Goal: Task Accomplishment & Management: Complete application form

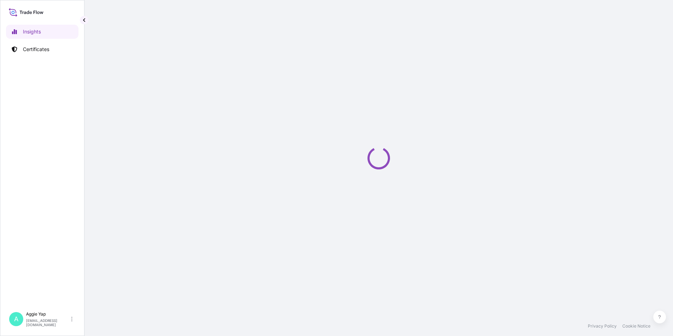
select select "2025"
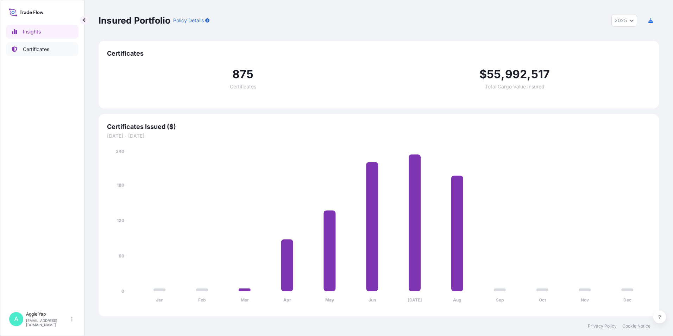
click at [49, 47] on p "Certificates" at bounding box center [36, 49] width 26 height 7
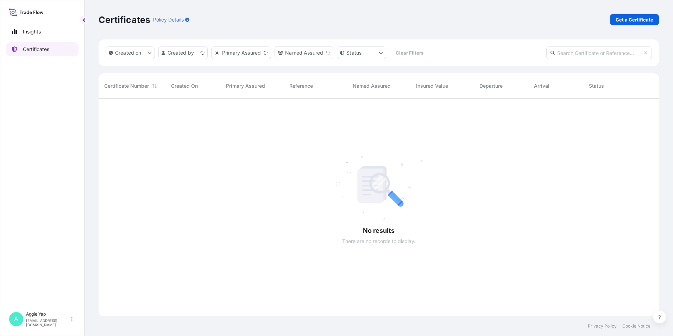
scroll to position [216, 555]
click at [642, 19] on p "Get a Certificate" at bounding box center [634, 19] width 38 height 7
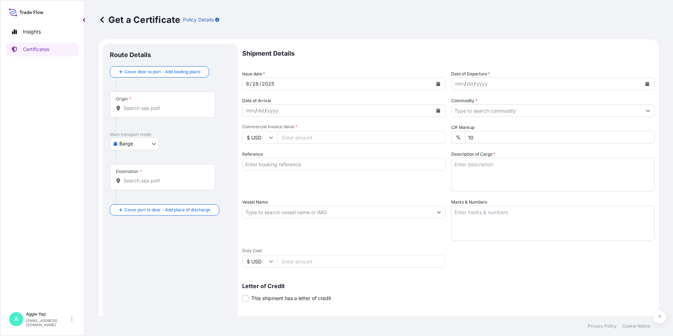
click at [144, 140] on body "Insights Certificates A [PERSON_NAME] [EMAIL_ADDRESS][DOMAIN_NAME] Get a Certif…" at bounding box center [336, 168] width 673 height 336
click at [142, 199] on span "Ocean Vessel" at bounding box center [138, 199] width 31 height 7
select select "Ocean Vessel"
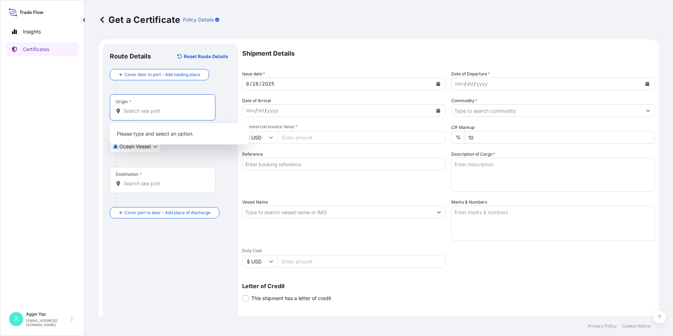
click at [166, 108] on input "Origin *" at bounding box center [165, 110] width 83 height 7
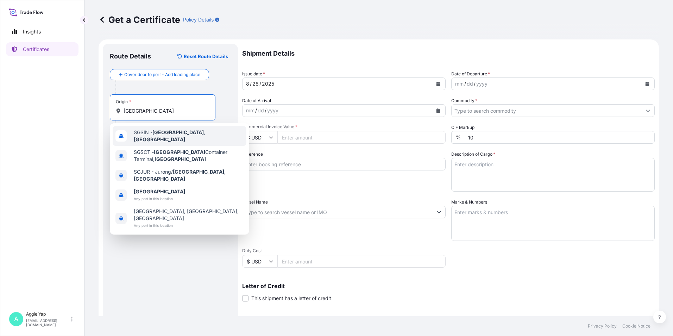
click at [205, 137] on span "SGSIN - [GEOGRAPHIC_DATA] , [GEOGRAPHIC_DATA]" at bounding box center [189, 136] width 110 height 14
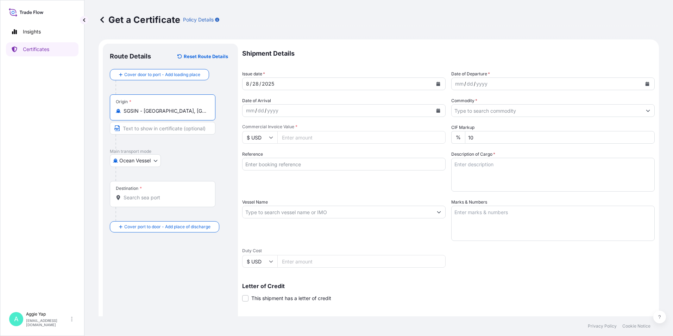
type input "SGSIN - [GEOGRAPHIC_DATA], [GEOGRAPHIC_DATA]"
click at [151, 207] on div at bounding box center [165, 214] width 100 height 14
click at [151, 199] on input "Destination *" at bounding box center [165, 197] width 83 height 7
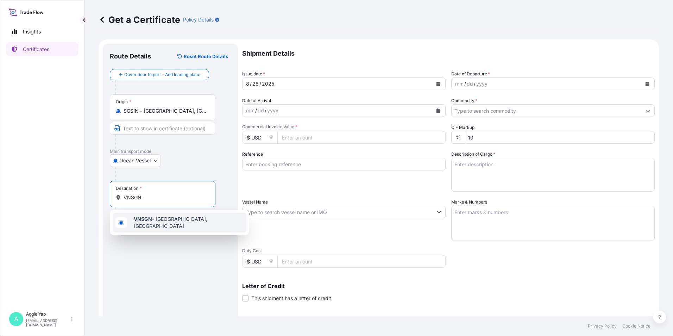
click at [149, 216] on div "VNSGN - [GEOGRAPHIC_DATA], [GEOGRAPHIC_DATA]" at bounding box center [180, 223] width 134 height 20
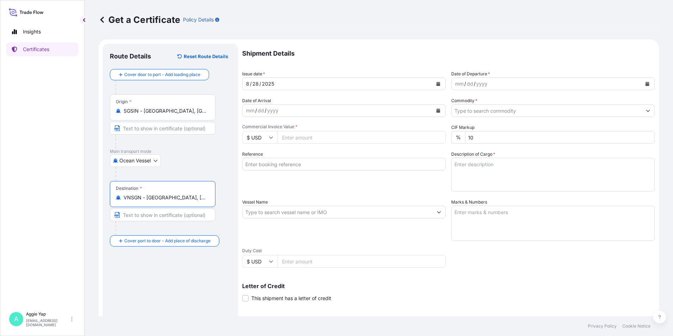
type input "VNSGN - [GEOGRAPHIC_DATA], [GEOGRAPHIC_DATA]"
click at [436, 82] on icon "Calendar" at bounding box center [438, 84] width 4 height 4
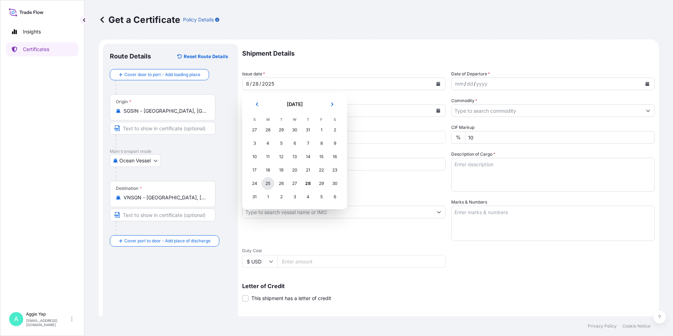
click at [266, 186] on div "25" at bounding box center [267, 183] width 13 height 13
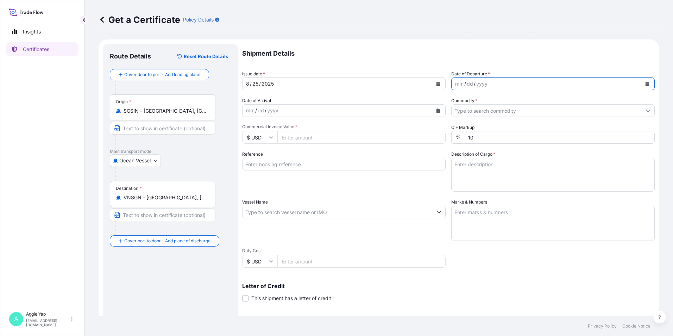
click at [645, 84] on button "Calendar" at bounding box center [647, 83] width 11 height 11
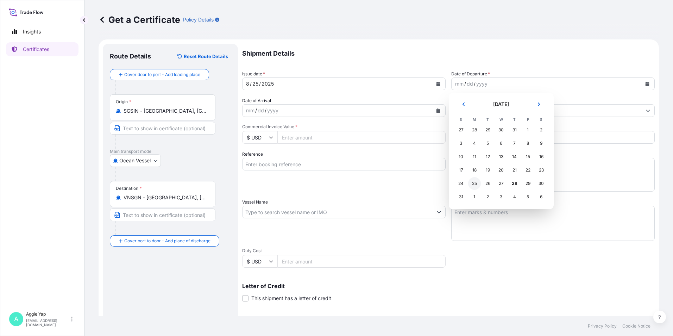
click at [473, 186] on div "25" at bounding box center [474, 183] width 13 height 13
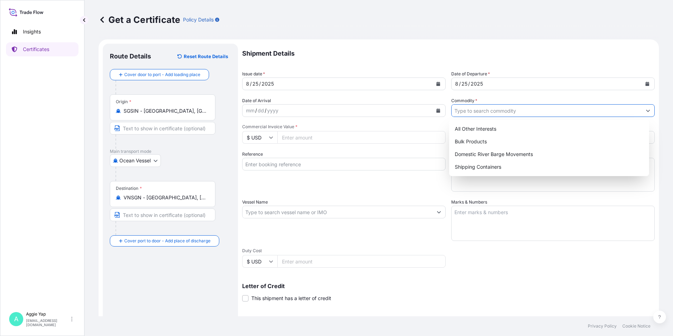
click at [487, 109] on input "Commodity *" at bounding box center [546, 110] width 190 height 13
click at [477, 127] on div "All Other Interests" at bounding box center [549, 128] width 195 height 13
type input "All Other Interests"
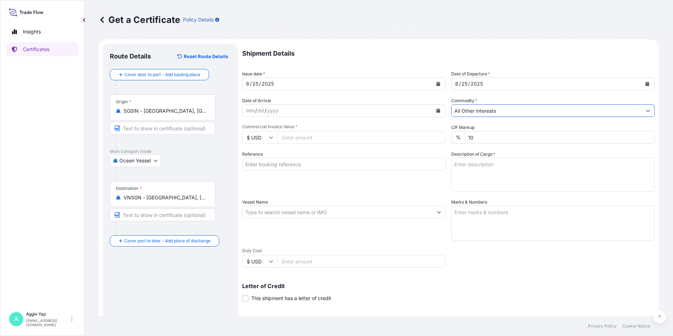
click at [336, 144] on div "Shipment Details Issue date * [DATE] Date of Departure * [DATE] Date of Arrival…" at bounding box center [448, 211] width 412 height 335
drag, startPoint x: 340, startPoint y: 140, endPoint x: 672, endPoint y: 232, distance: 344.9
click at [346, 142] on input "Commercial Invoice Value *" at bounding box center [361, 137] width 168 height 13
type input "6757.41"
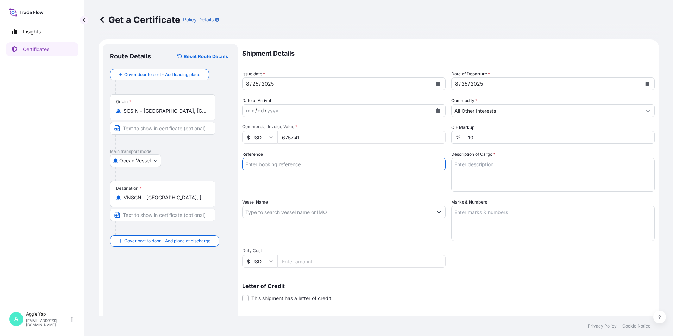
click at [276, 165] on input "Reference" at bounding box center [343, 164] width 203 height 13
type input "IMCD [GEOGRAPHIC_DATA]"
click at [276, 213] on input "Vessel Name" at bounding box center [337, 212] width 190 height 13
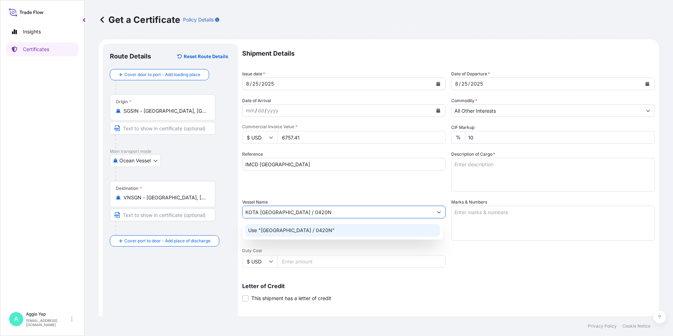
click at [280, 231] on p "Use "[GEOGRAPHIC_DATA] / 0420N"" at bounding box center [291, 230] width 87 height 7
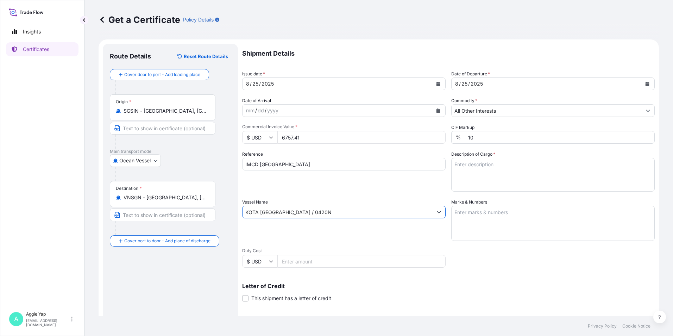
type input "KOTA [GEOGRAPHIC_DATA] / 0420N"
click at [539, 225] on textarea "Marks & Numbers" at bounding box center [552, 223] width 203 height 35
type textarea "AS PER BILL OF LADING"
click at [527, 167] on textarea "Description of Cargo *" at bounding box center [552, 175] width 203 height 34
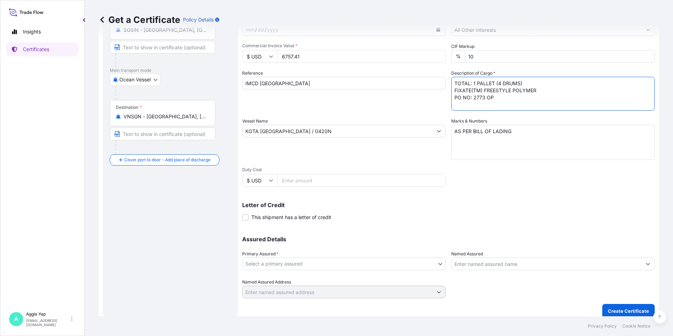
scroll to position [87, 0]
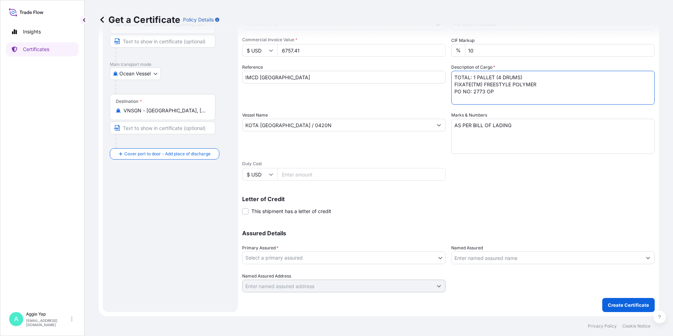
type textarea "TOTAL: 1 PALLET (4 DRUMS) FIXATE(TM) FREESTYLE POLYMER PO NO: 2773 OP"
click at [315, 258] on body "Insights Certificates A [PERSON_NAME] [EMAIL_ADDRESS][DOMAIN_NAME] Get a Certif…" at bounding box center [336, 168] width 673 height 336
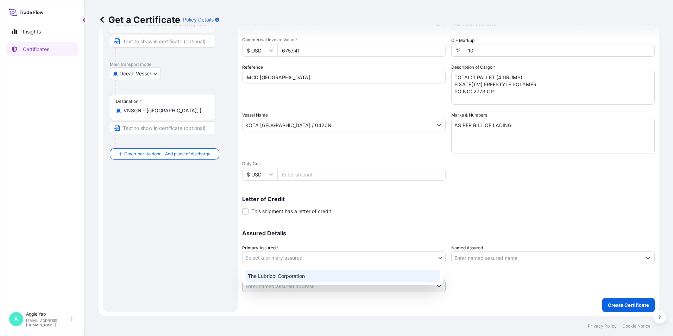
click at [298, 278] on div "The Lubrizol Corporation" at bounding box center [342, 276] width 195 height 13
select select "31566"
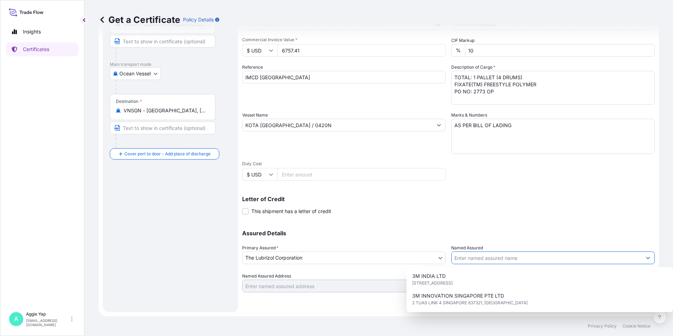
click at [474, 257] on input "Named Assured" at bounding box center [546, 257] width 190 height 13
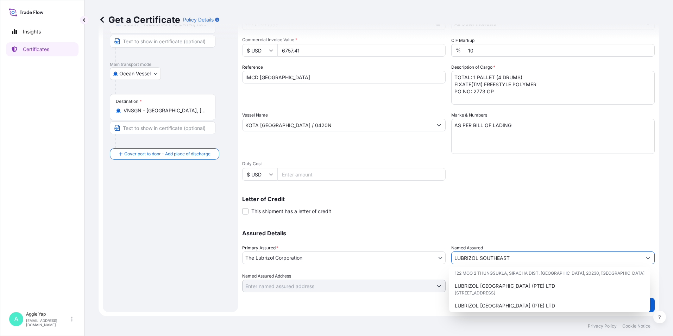
scroll to position [35, 0]
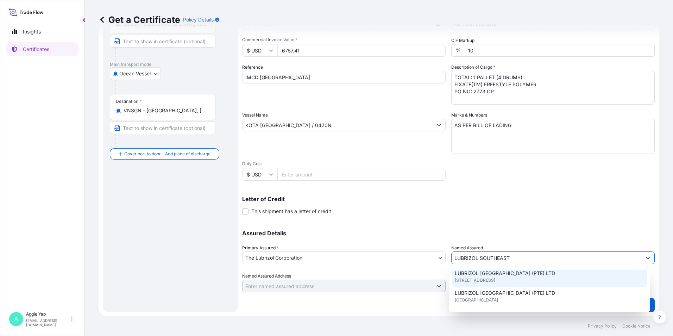
click at [495, 278] on span "[STREET_ADDRESS]" at bounding box center [475, 280] width 40 height 7
type input "LUBRIZOL [GEOGRAPHIC_DATA] (PTE) LTD"
type input "[STREET_ADDRESS]"
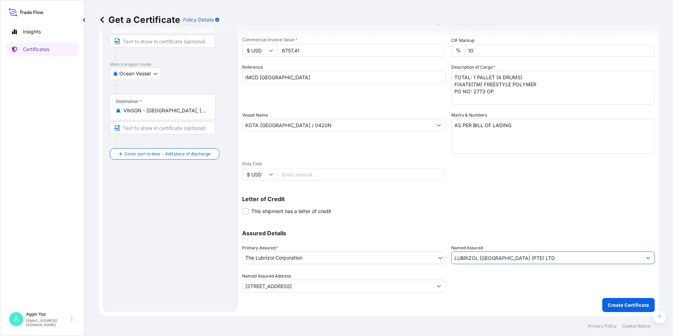
type input "LUBRIZOL [GEOGRAPHIC_DATA] (PTE) LTD"
click at [518, 232] on p "Assured Details" at bounding box center [448, 233] width 412 height 6
click at [623, 301] on button "Create Certificate" at bounding box center [628, 305] width 52 height 14
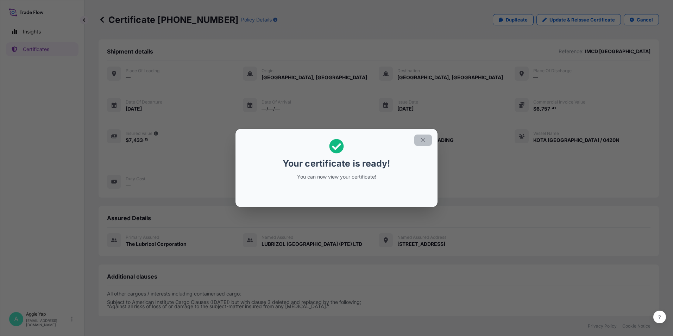
click at [423, 140] on icon "button" at bounding box center [423, 140] width 4 height 4
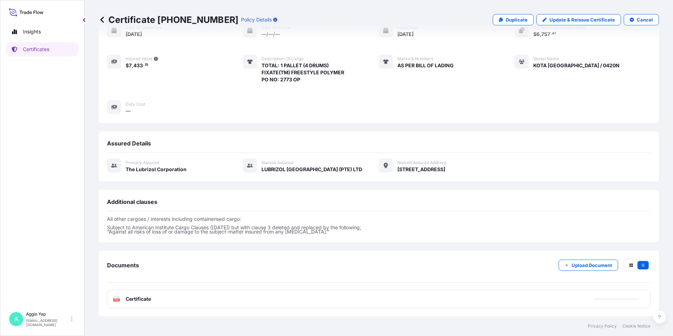
scroll to position [75, 0]
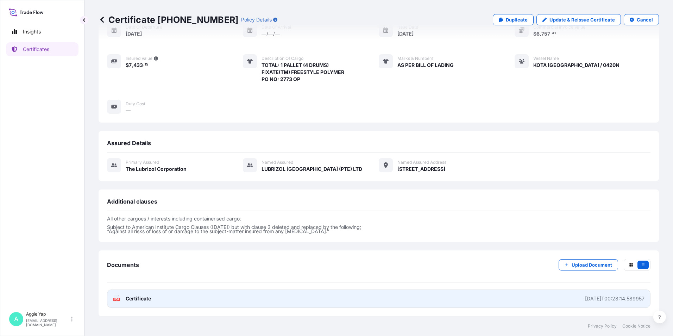
click at [209, 302] on link "PDF Certificate [DATE]T00:28:14.589957" at bounding box center [378, 298] width 543 height 18
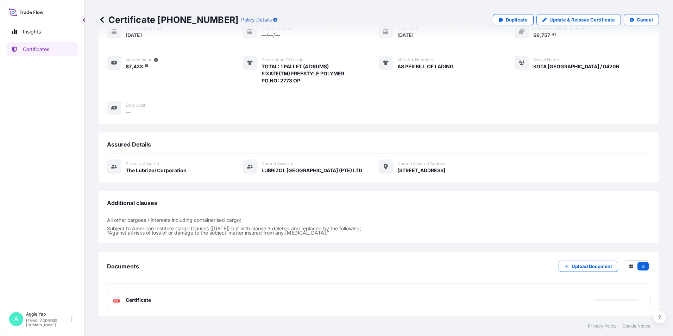
scroll to position [74, 0]
click at [33, 53] on link "Certificates" at bounding box center [42, 49] width 72 height 14
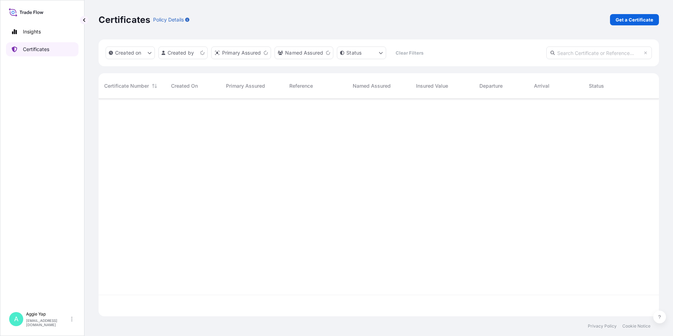
scroll to position [216, 555]
click at [631, 21] on p "Get a Certificate" at bounding box center [634, 19] width 38 height 7
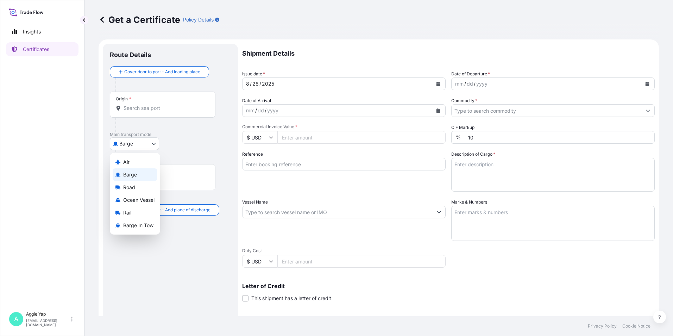
click at [135, 141] on body "Insights Certificates A [PERSON_NAME] [EMAIL_ADDRESS][DOMAIN_NAME] Get a Certif…" at bounding box center [336, 168] width 673 height 336
click at [145, 200] on span "Ocean Vessel" at bounding box center [138, 199] width 31 height 7
select select "Ocean Vessel"
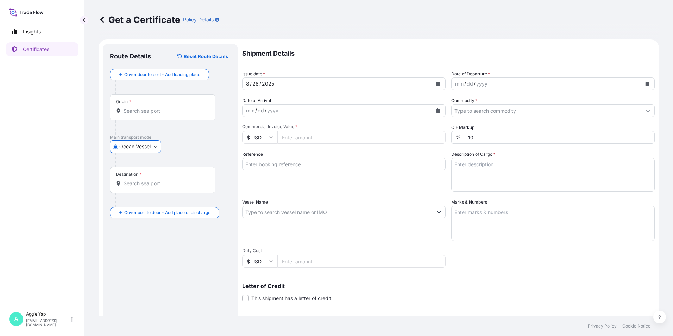
drag, startPoint x: 147, startPoint y: 102, endPoint x: 149, endPoint y: 106, distance: 4.6
click at [147, 102] on div "Origin *" at bounding box center [163, 107] width 106 height 26
click at [147, 107] on input "Origin *" at bounding box center [165, 110] width 83 height 7
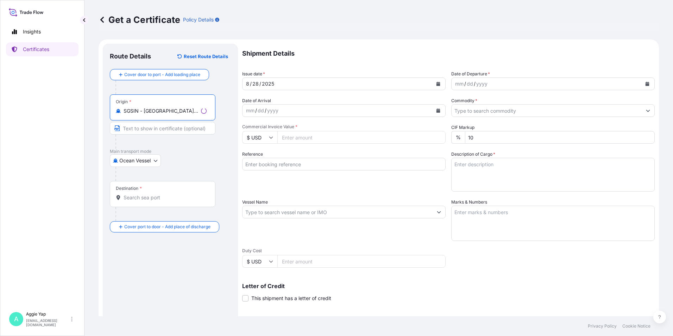
type input "SGSIN - [GEOGRAPHIC_DATA], [GEOGRAPHIC_DATA]"
click at [147, 201] on div "Destination *" at bounding box center [163, 194] width 106 height 26
click at [147, 201] on input "Destination *" at bounding box center [165, 197] width 83 height 7
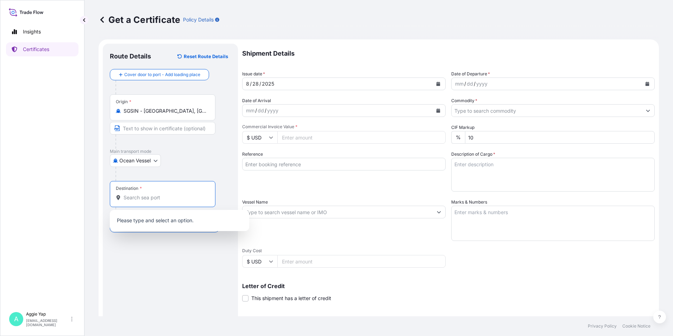
click at [154, 191] on div "Destination *" at bounding box center [163, 194] width 106 height 26
click at [154, 194] on input "Destination *" at bounding box center [165, 197] width 83 height 7
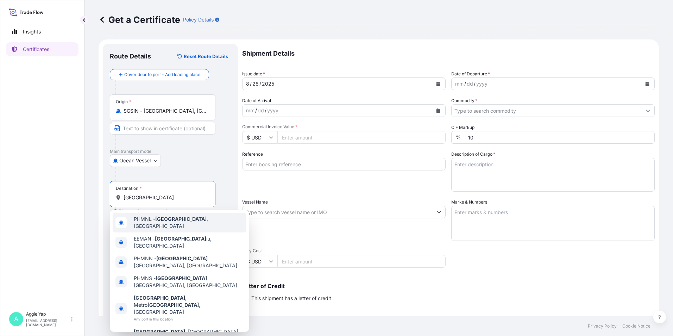
click at [183, 221] on span "PHMNL - [GEOGRAPHIC_DATA] , [GEOGRAPHIC_DATA]" at bounding box center [189, 222] width 110 height 14
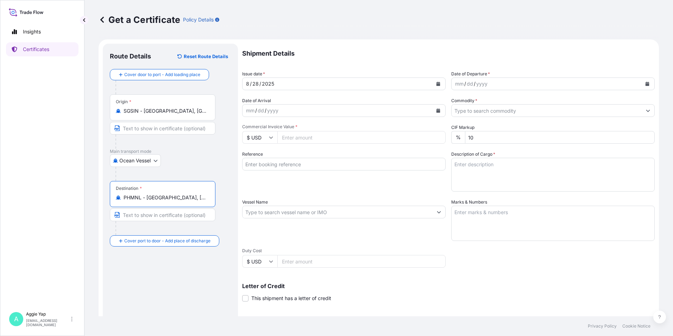
type input "PHMNL - [GEOGRAPHIC_DATA], [GEOGRAPHIC_DATA]"
click at [438, 84] on button "Calendar" at bounding box center [437, 83] width 11 height 11
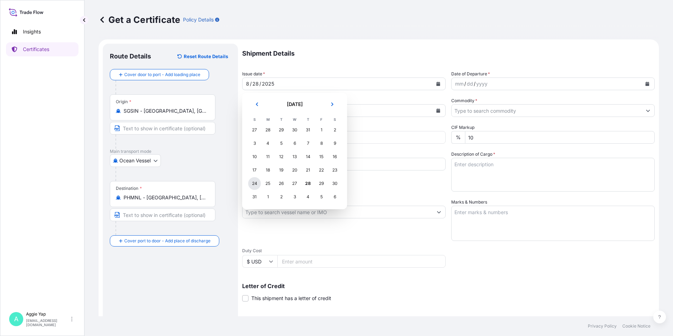
click at [256, 182] on div "24" at bounding box center [254, 183] width 13 height 13
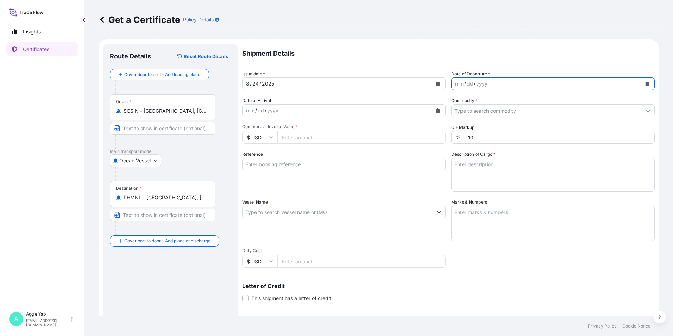
click at [645, 86] on icon "Calendar" at bounding box center [647, 84] width 4 height 4
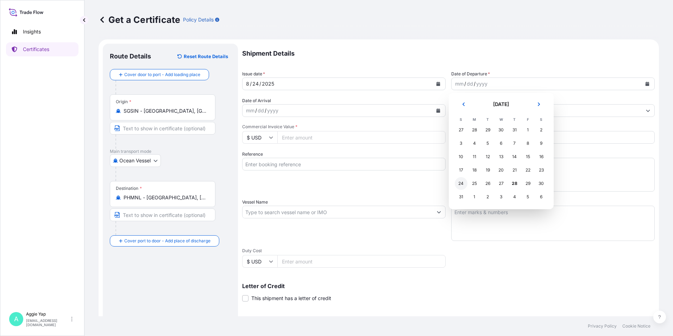
click at [459, 183] on div "24" at bounding box center [461, 183] width 13 height 13
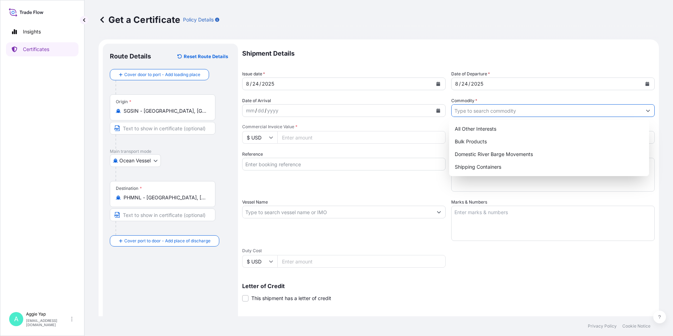
click at [475, 109] on input "Commodity *" at bounding box center [546, 110] width 190 height 13
click at [460, 171] on div "Shipping Containers" at bounding box center [549, 166] width 195 height 13
type input "Shipping Containers"
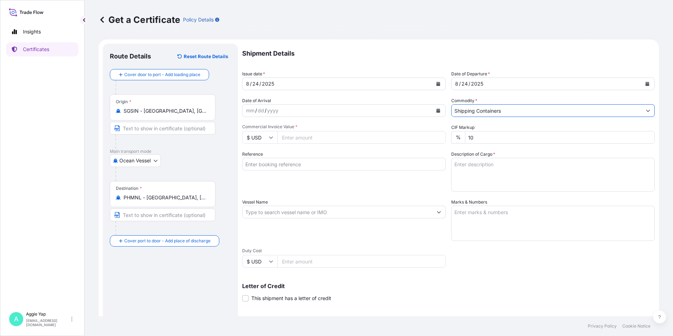
click at [358, 137] on input "Commercial Invoice Value *" at bounding box center [361, 137] width 168 height 13
type input "54052.96"
click at [303, 165] on input "Reference" at bounding box center [343, 164] width 203 height 13
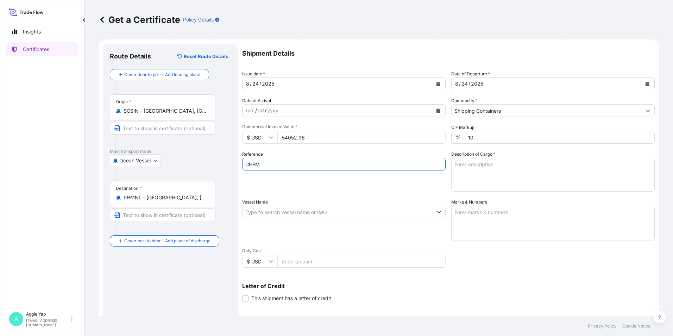
type input "CHEMICO PHILIPPINES INC"
click at [307, 214] on input "Vessel Name" at bounding box center [337, 212] width 190 height 13
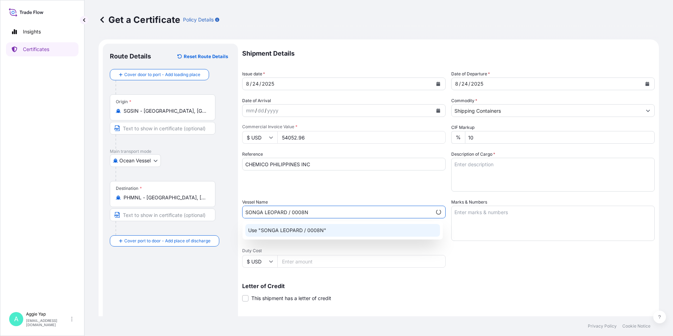
click at [318, 234] on div "Use "SONGA LEOPARD / 0008N"" at bounding box center [342, 230] width 195 height 13
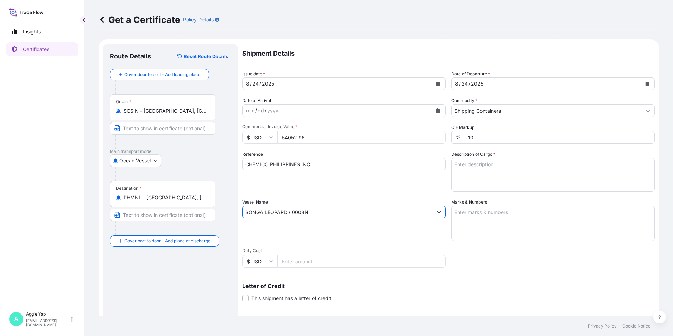
type input "SONGA LEOPARD / 0008N"
drag, startPoint x: 473, startPoint y: 219, endPoint x: 486, endPoint y: 225, distance: 14.0
click at [475, 219] on textarea "Marks & Numbers" at bounding box center [552, 223] width 203 height 35
type textarea "AS PER BILL OF LADING"
click at [479, 163] on textarea "Description of Cargo *" at bounding box center [552, 175] width 203 height 34
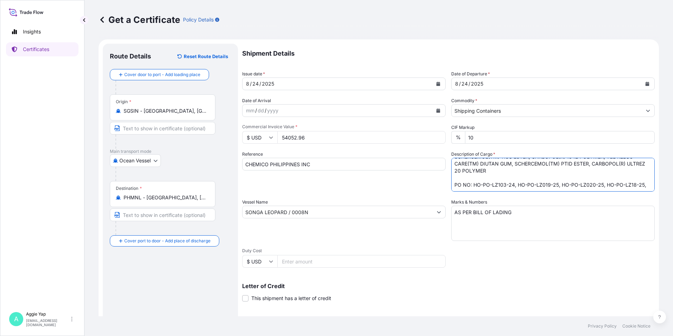
scroll to position [32, 0]
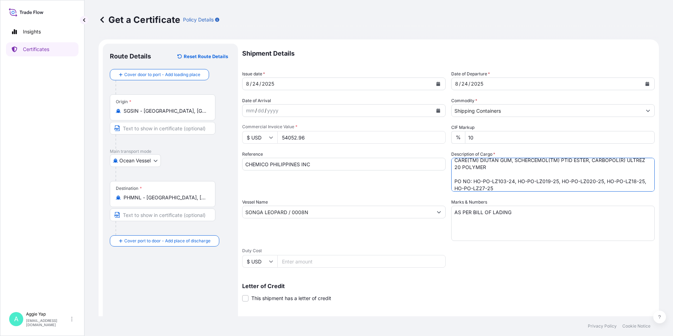
click at [627, 183] on textarea "TOTAL: 9 PALLETS (113 PACKAGES) SCHERCEMOL(TM) DISM ESTER, PEMULEN(TM) TR-2 POL…" at bounding box center [552, 175] width 203 height 34
click at [486, 190] on textarea "TOTAL: 9 PALLETS (113 PACKAGES) SCHERCEMOL(TM) DISM ESTER, PEMULEN(TM) TR-2 POL…" at bounding box center [552, 175] width 203 height 34
drag, startPoint x: 505, startPoint y: 188, endPoint x: 568, endPoint y: 210, distance: 67.1
click at [505, 188] on textarea "TOTAL: 9 PALLETS (113 PACKAGES) SCHERCEMOL(TM) DISM ESTER, PEMULEN(TM) TR-2 POL…" at bounding box center [552, 175] width 203 height 34
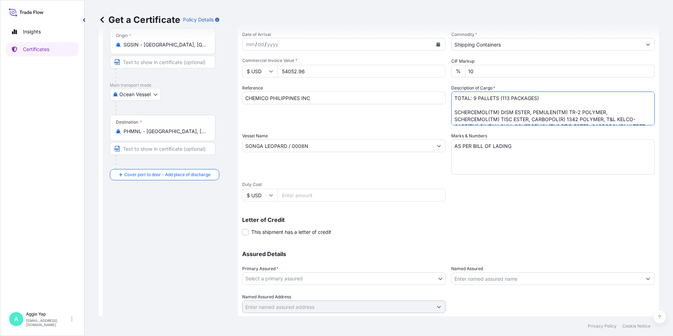
scroll to position [87, 0]
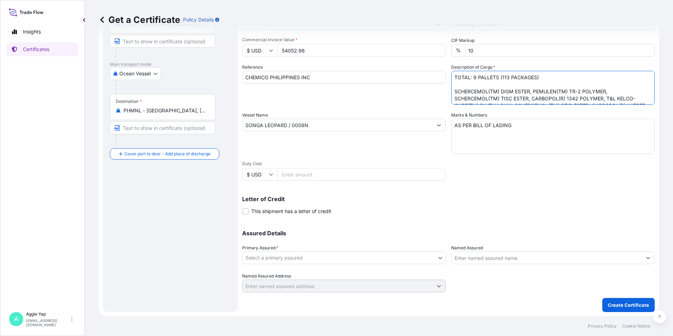
type textarea "TOTAL: 9 PALLETS (113 PACKAGES) SCHERCEMOL(TM) DISM ESTER, PEMULEN(TM) TR-2 POL…"
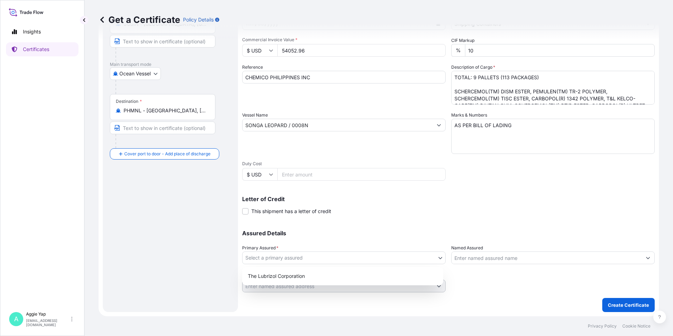
click at [303, 255] on body "Insights Certificates A [PERSON_NAME] [EMAIL_ADDRESS][DOMAIN_NAME] Get a Certif…" at bounding box center [336, 168] width 673 height 336
click at [273, 273] on div "The Lubrizol Corporation" at bounding box center [342, 276] width 195 height 13
select select "31566"
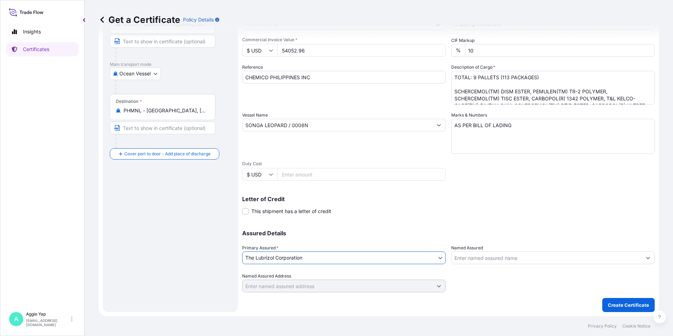
click at [465, 259] on input "Named Assured" at bounding box center [546, 257] width 190 height 13
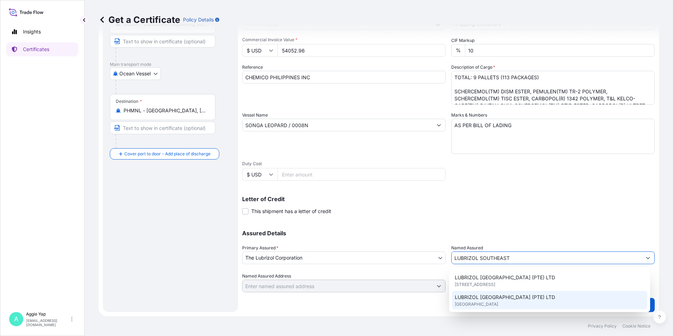
scroll to position [35, 0]
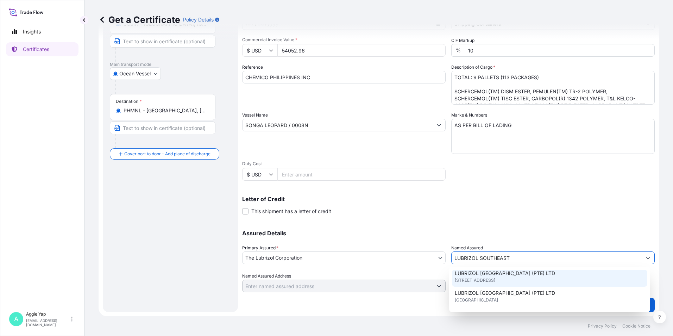
click at [523, 273] on span "LUBRIZOL [GEOGRAPHIC_DATA] (PTE) LTD" at bounding box center [505, 273] width 100 height 7
type input "LUBRIZOL [GEOGRAPHIC_DATA] (PTE) LTD"
type input "[STREET_ADDRESS]"
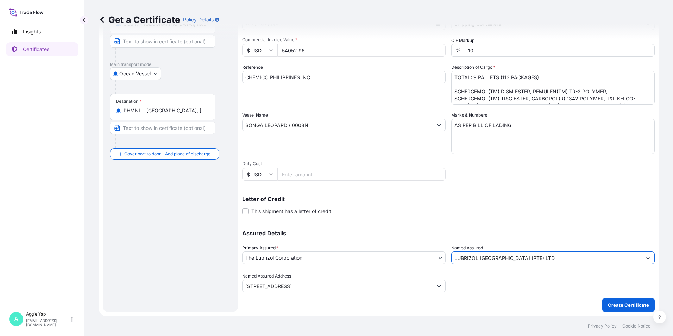
type input "LUBRIZOL [GEOGRAPHIC_DATA] (PTE) LTD"
click at [528, 210] on div "Letter of Credit This shipment has a letter of credit Letter of credit * Letter…" at bounding box center [448, 205] width 412 height 19
click at [608, 301] on p "Create Certificate" at bounding box center [628, 304] width 41 height 7
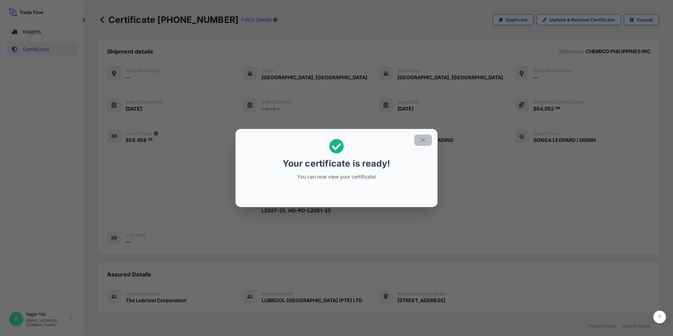
click at [425, 140] on icon "button" at bounding box center [423, 140] width 6 height 6
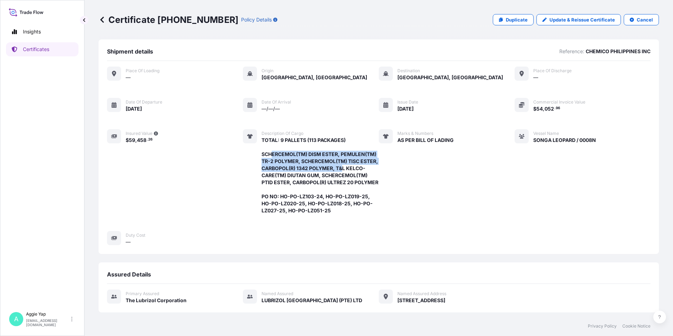
drag, startPoint x: 269, startPoint y: 154, endPoint x: 358, endPoint y: 178, distance: 91.9
click at [360, 173] on span "TOTAL: 9 PALLETS (113 PACKAGES) SCHERCEMOL(TM) DISM ESTER, PEMULEN(TM) TR-2 POL…" at bounding box center [319, 175] width 117 height 77
click at [349, 178] on span "TOTAL: 9 PALLETS (113 PACKAGES) SCHERCEMOL(TM) DISM ESTER, PEMULEN(TM) TR-2 POL…" at bounding box center [319, 175] width 117 height 77
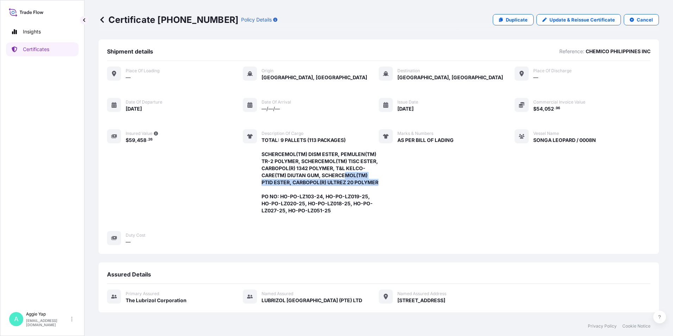
drag, startPoint x: 286, startPoint y: 181, endPoint x: 323, endPoint y: 200, distance: 42.3
click at [332, 190] on span "TOTAL: 9 PALLETS (113 PACKAGES) SCHERCEMOL(TM) DISM ESTER, PEMULEN(TM) TR-2 POL…" at bounding box center [319, 175] width 117 height 77
click at [322, 211] on span "TOTAL: 9 PALLETS (113 PACKAGES) SCHERCEMOL(TM) DISM ESTER, PEMULEN(TM) TR-2 POL…" at bounding box center [319, 175] width 117 height 77
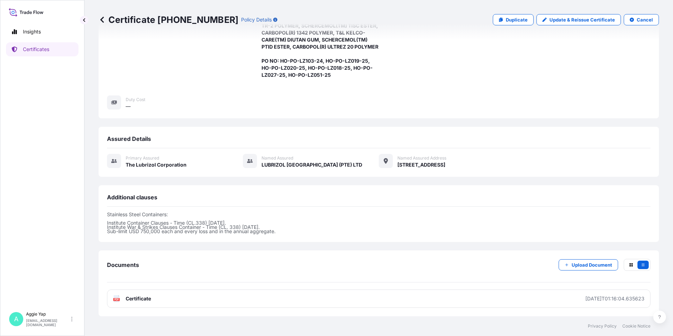
scroll to position [143, 0]
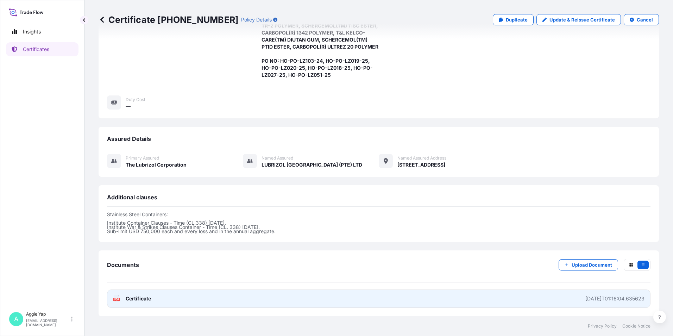
click at [195, 299] on link "PDF Certificate [DATE]T01:16:04.635623" at bounding box center [378, 298] width 543 height 18
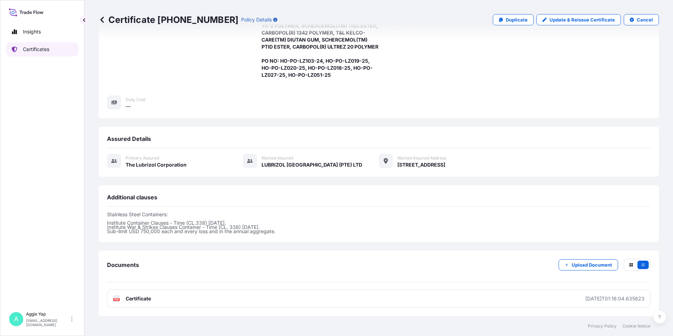
click at [23, 52] on link "Certificates" at bounding box center [42, 49] width 72 height 14
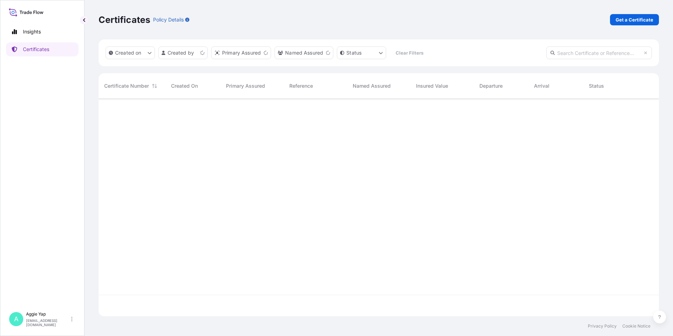
scroll to position [216, 555]
